Goal: Submit feedback/report problem

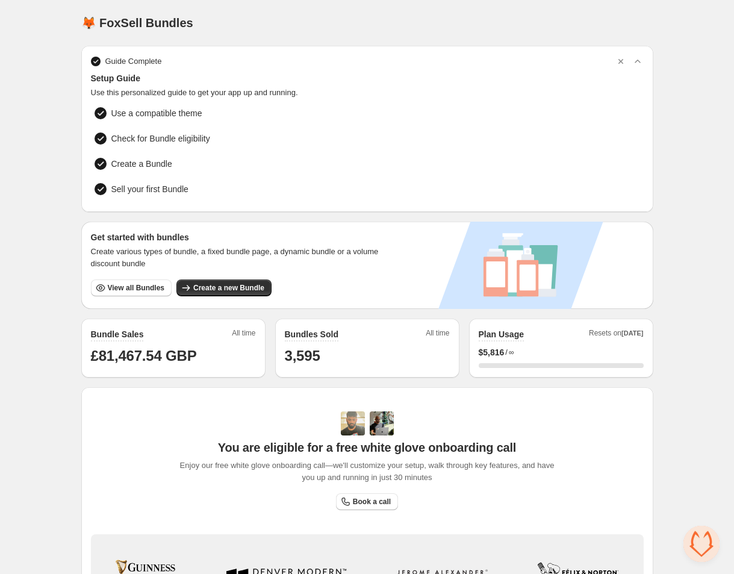
scroll to position [1297, 0]
click at [142, 288] on span "View all Bundles" at bounding box center [136, 288] width 57 height 10
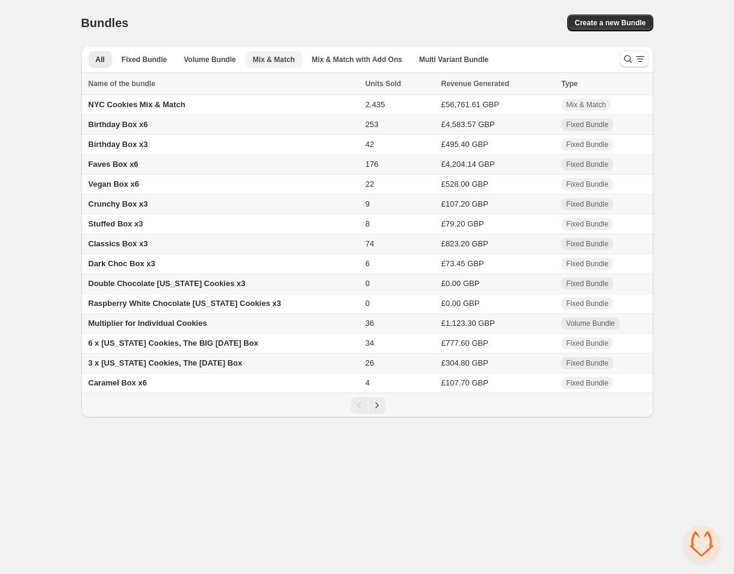
scroll to position [1297, 0]
click at [284, 62] on span "Mix & Match" at bounding box center [274, 60] width 42 height 10
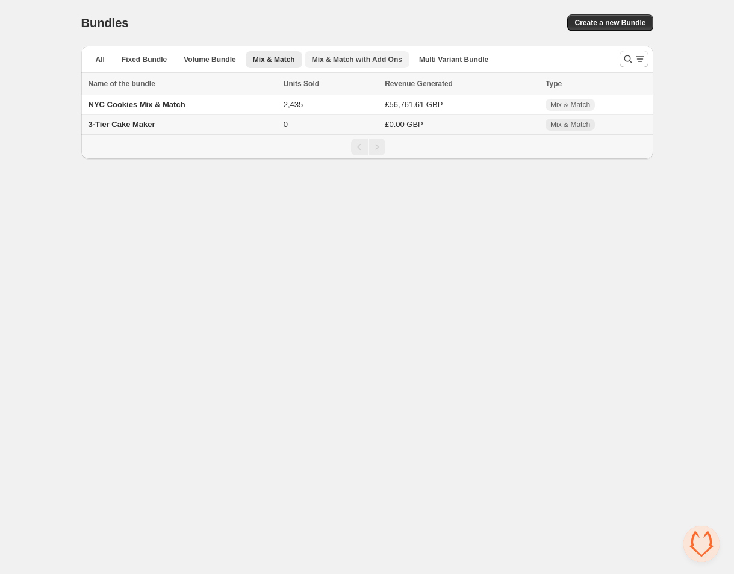
click at [360, 53] on button "Mix & Match with Add Ons" at bounding box center [357, 59] width 105 height 17
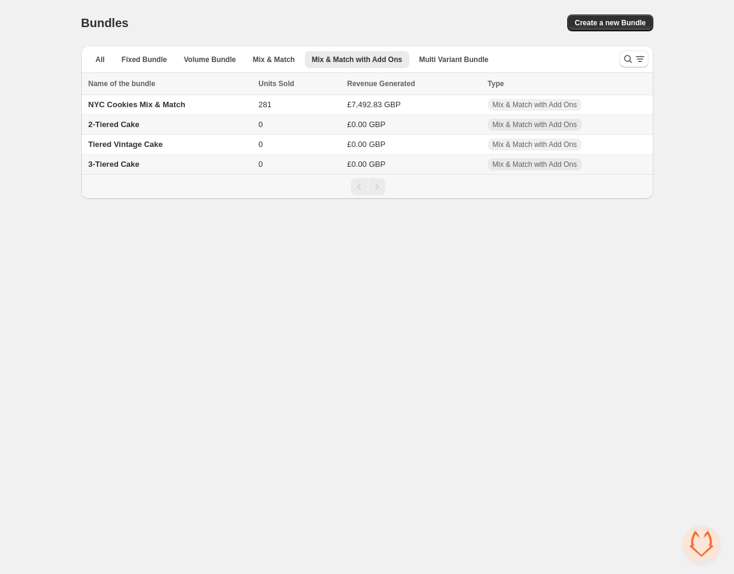
click at [135, 124] on span "2-Tiered Cake" at bounding box center [114, 124] width 51 height 9
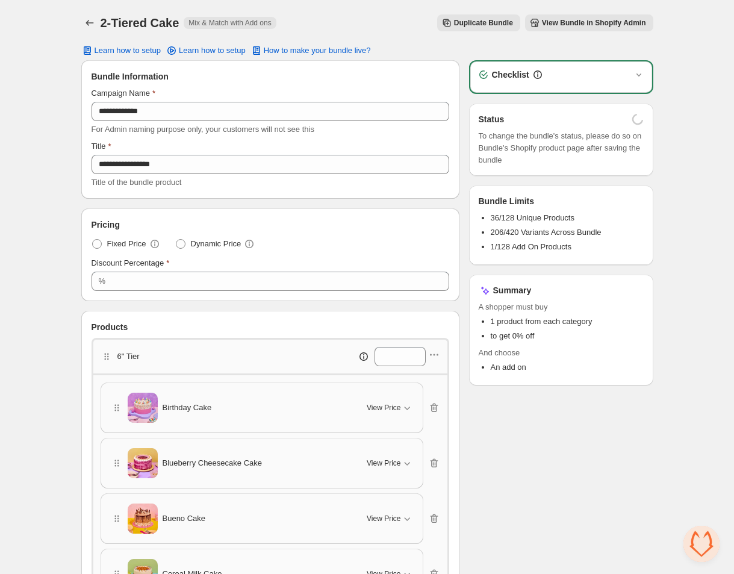
scroll to position [1297, 0]
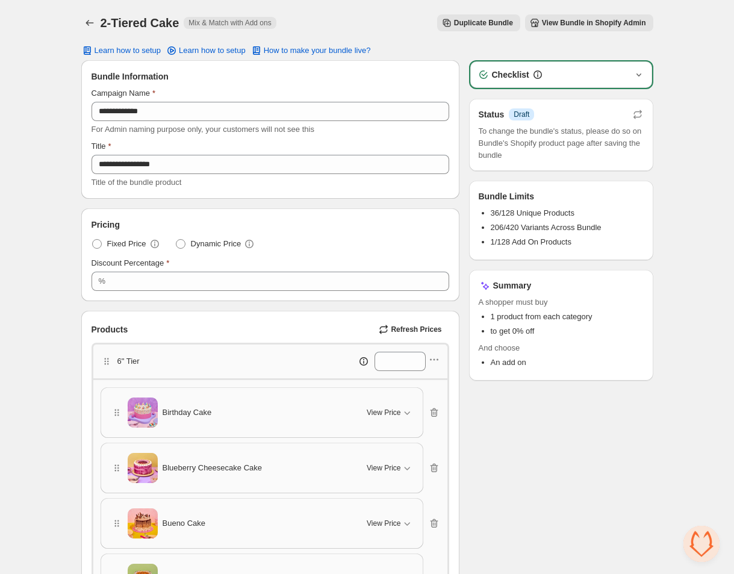
click at [641, 74] on icon "button" at bounding box center [639, 75] width 12 height 12
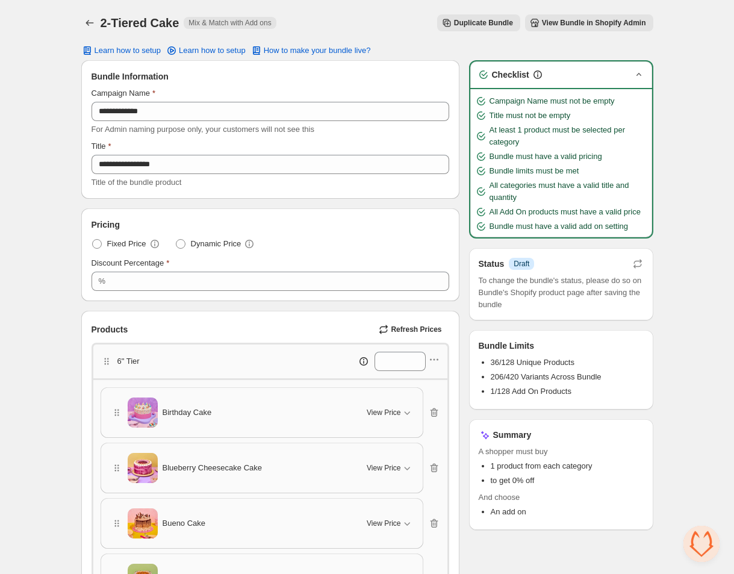
click at [605, 28] on button "View Bundle in Shopify Admin" at bounding box center [589, 22] width 128 height 17
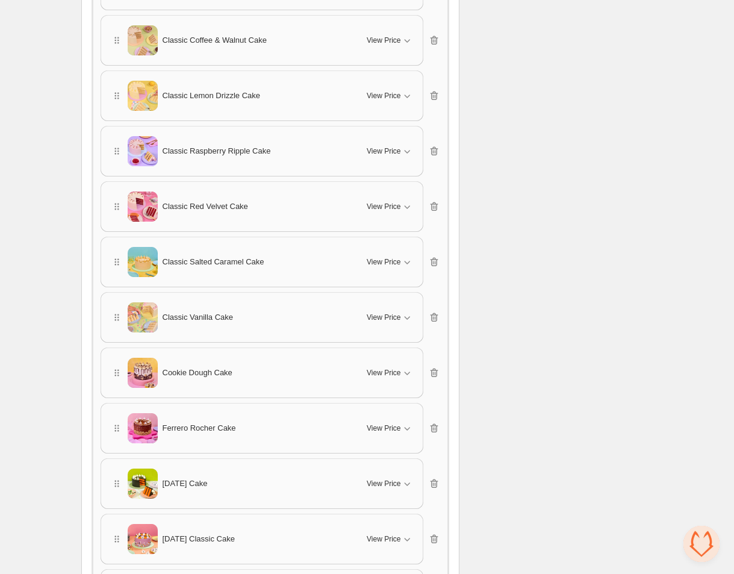
scroll to position [0, 0]
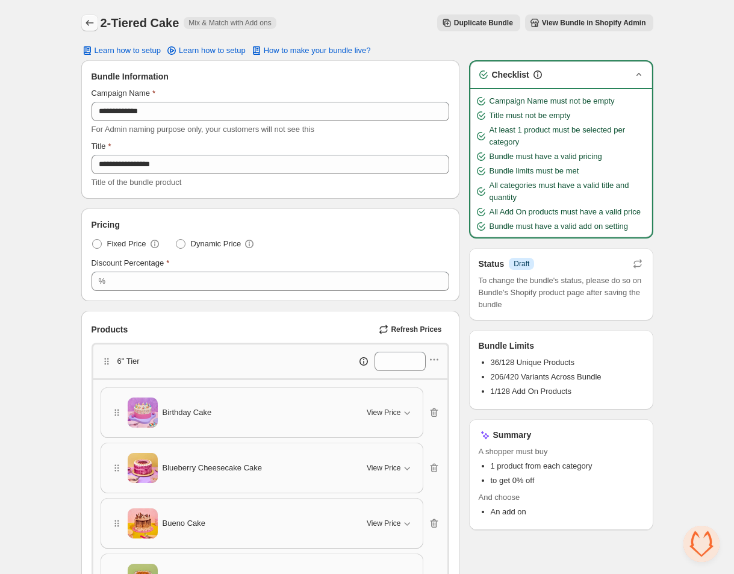
click at [87, 24] on icon "Back" at bounding box center [90, 23] width 8 height 6
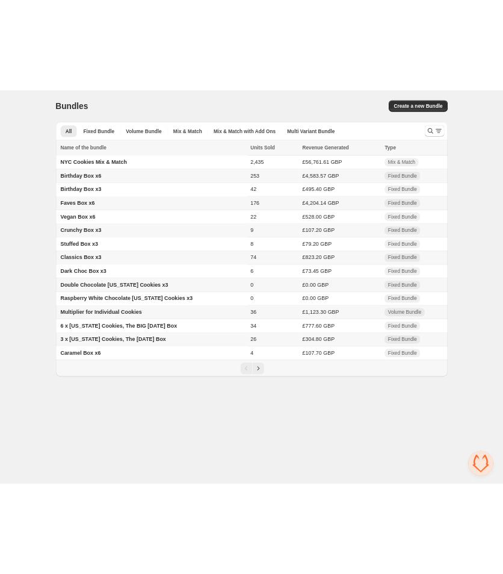
scroll to position [1297, 0]
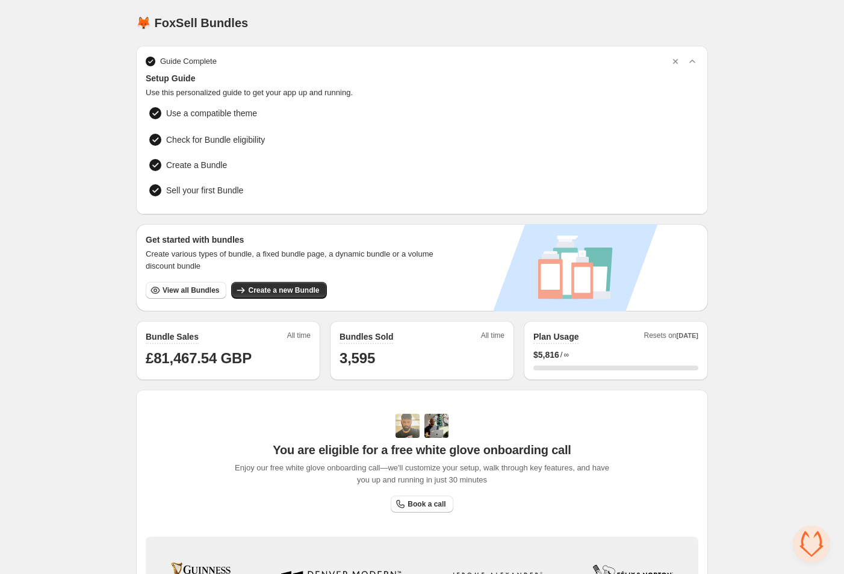
scroll to position [1297, 0]
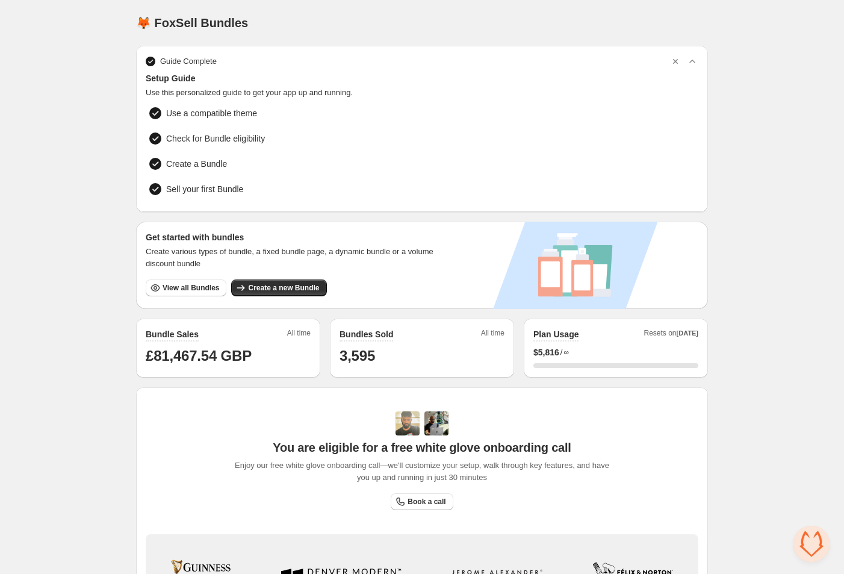
scroll to position [186, 0]
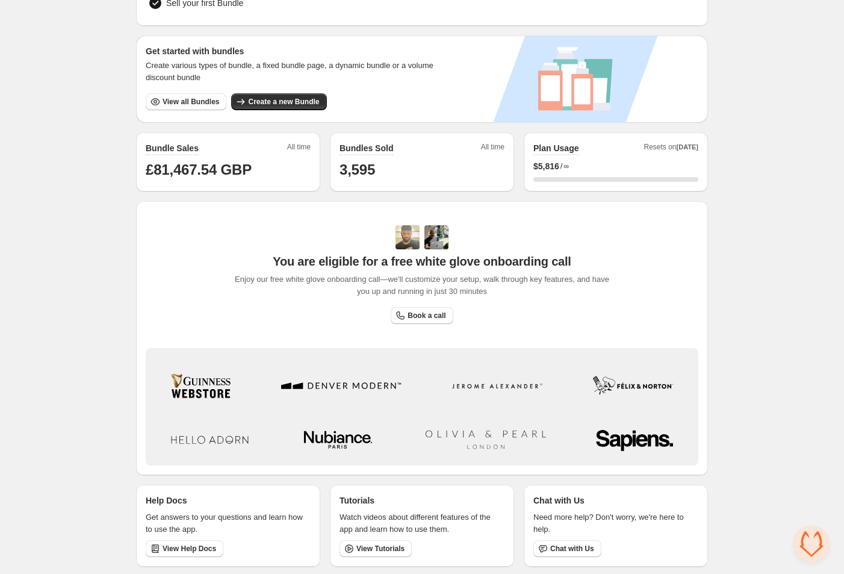
click at [817, 541] on span "Open chat" at bounding box center [812, 544] width 36 height 36
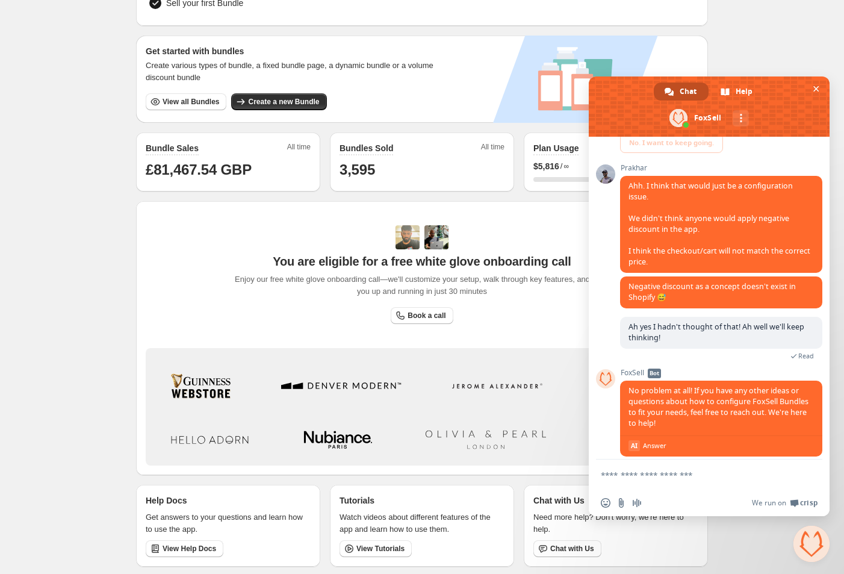
scroll to position [1318, 0]
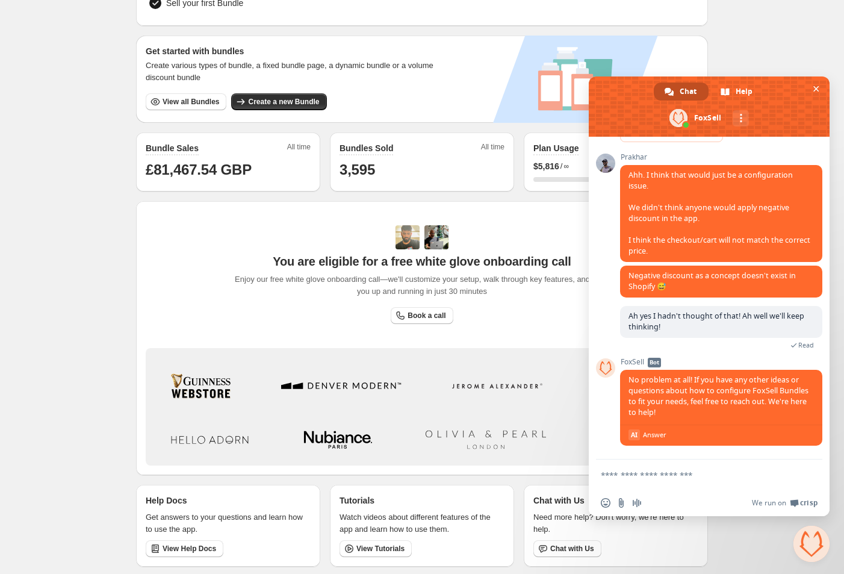
click at [665, 473] on textarea "Compose your message..." at bounding box center [696, 475] width 190 height 11
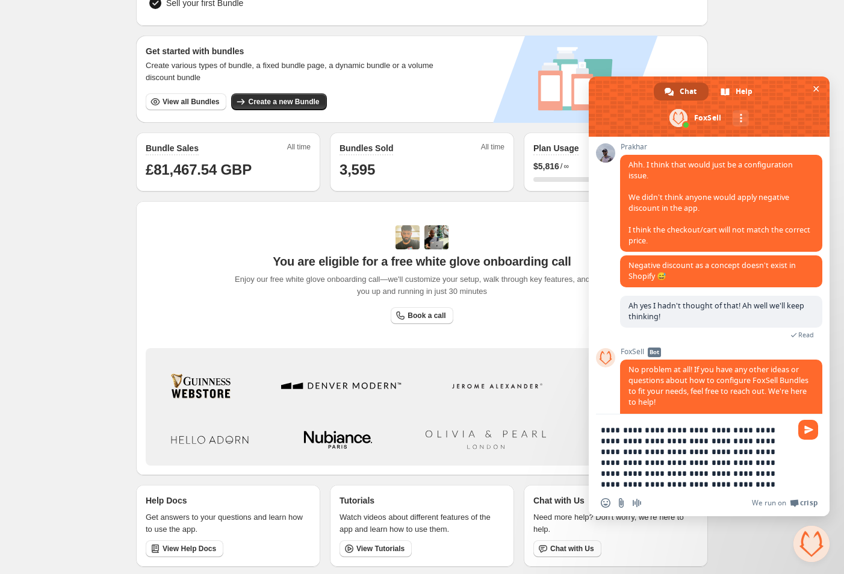
paste textarea "**********"
type textarea "**********"
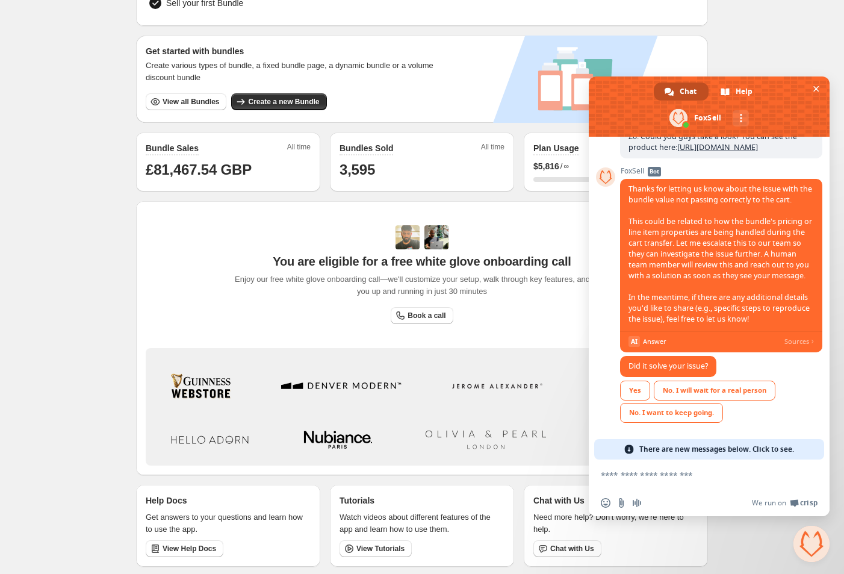
scroll to position [1685, 0]
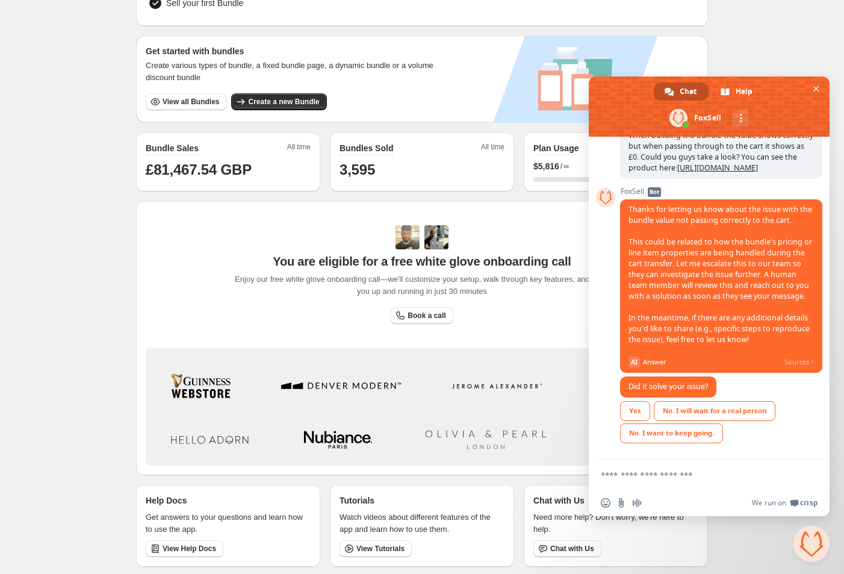
click at [688, 475] on textarea "Compose your message..." at bounding box center [696, 475] width 190 height 11
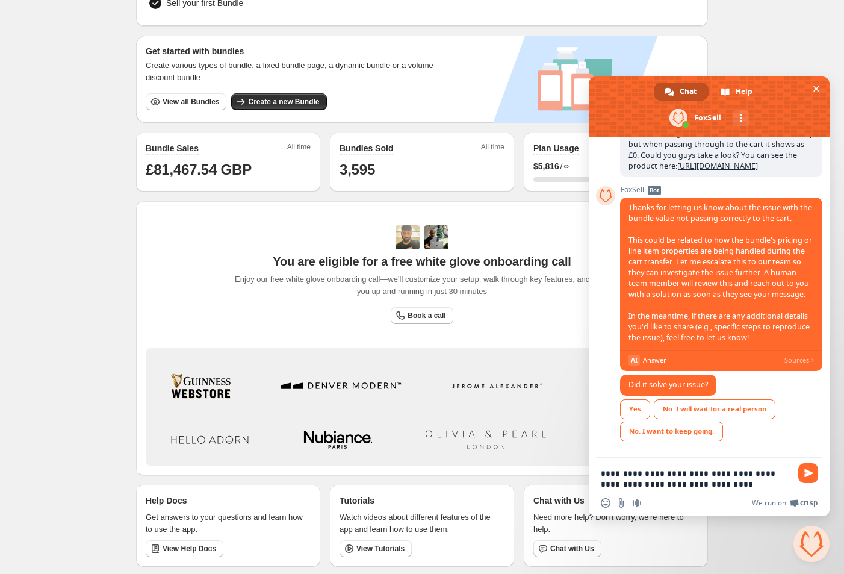
type textarea "**********"
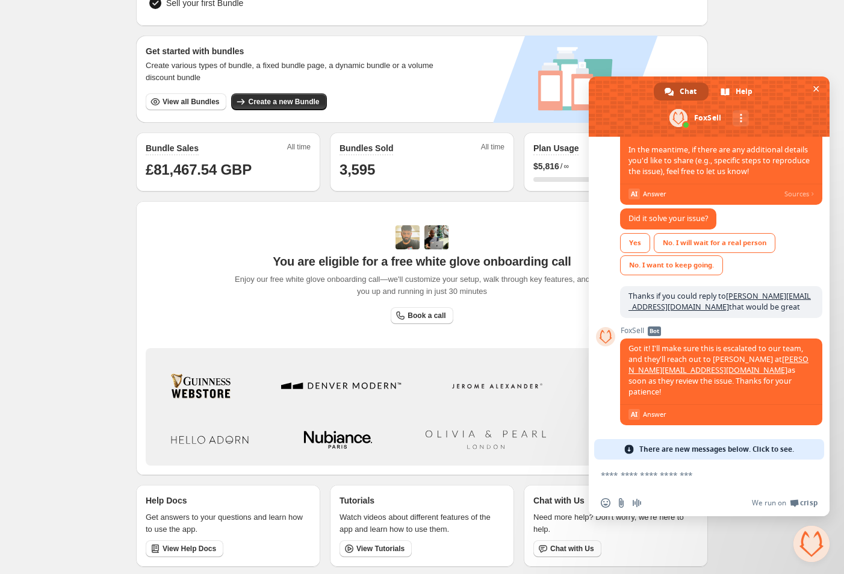
scroll to position [1824, 0]
